Goal: Transaction & Acquisition: Subscribe to service/newsletter

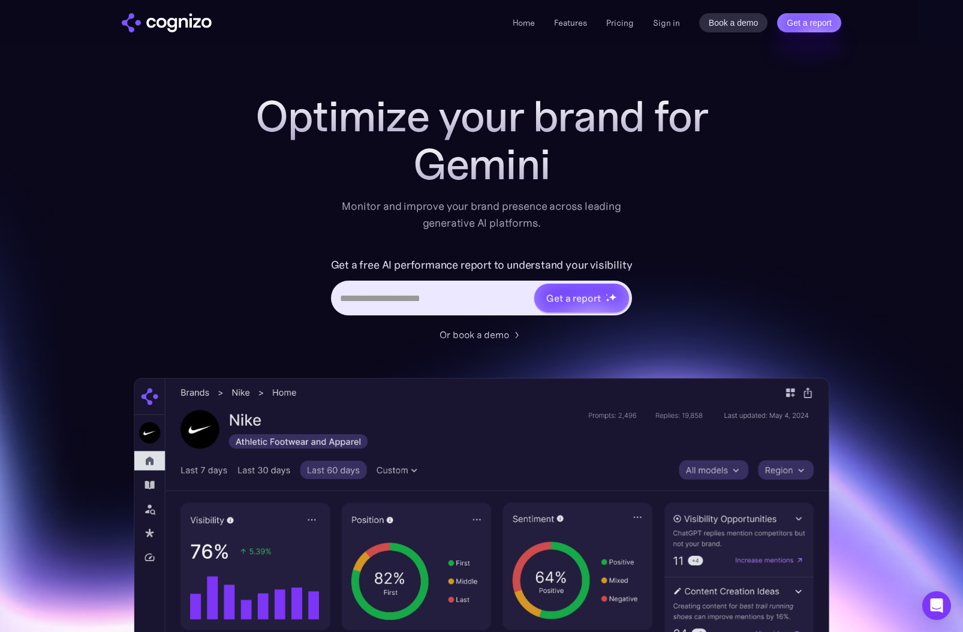
click at [762, 198] on div "Optimize your brand for Gemini Monitor and improve your brand presence across l…" at bounding box center [482, 486] width 696 height 788
click at [613, 23] on link "Pricing" at bounding box center [620, 22] width 28 height 11
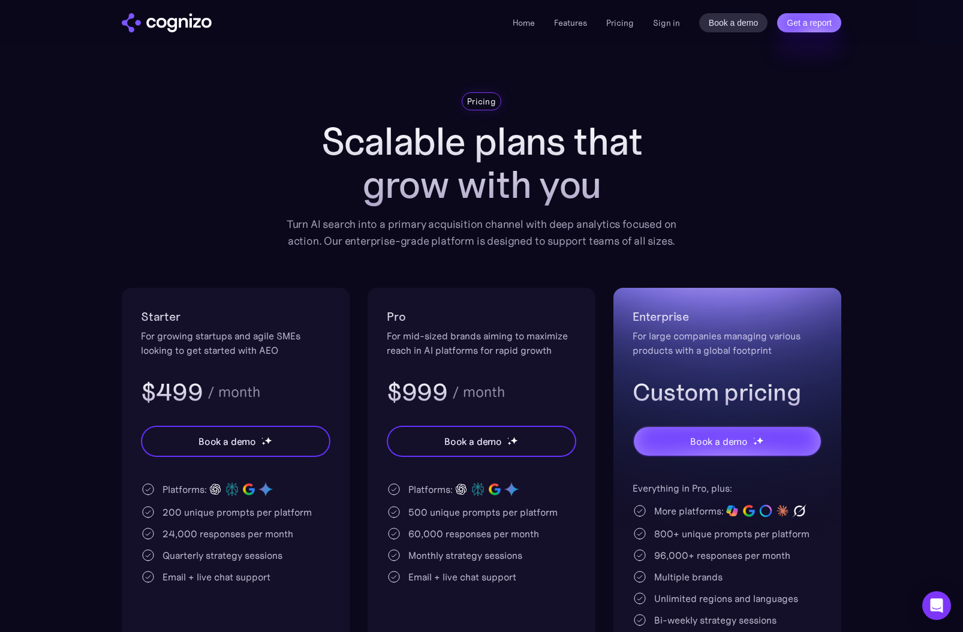
click at [302, 368] on div "Starter For growing startups and agile SMEs looking to get started with AEO $49…" at bounding box center [235, 357] width 189 height 101
